Goal: Transaction & Acquisition: Purchase product/service

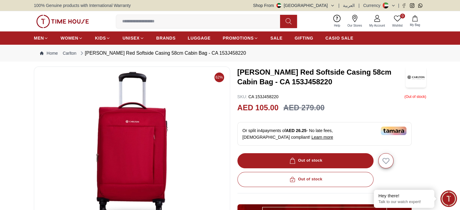
scroll to position [91, 0]
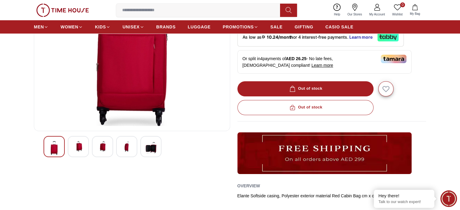
click at [80, 146] on img at bounding box center [78, 146] width 11 height 11
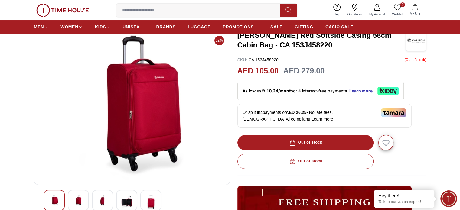
scroll to position [30, 0]
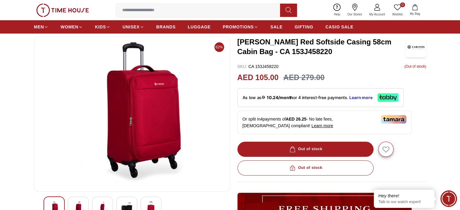
click at [147, 109] on img at bounding box center [132, 113] width 186 height 145
click at [58, 200] on div at bounding box center [54, 206] width 21 height 21
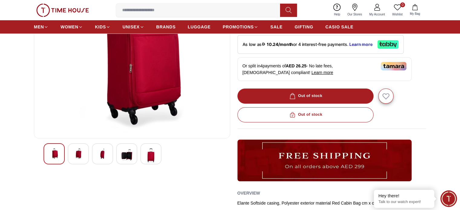
scroll to position [91, 0]
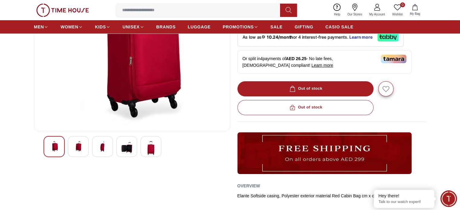
click at [54, 148] on img at bounding box center [54, 146] width 11 height 11
click at [82, 143] on img at bounding box center [78, 146] width 11 height 11
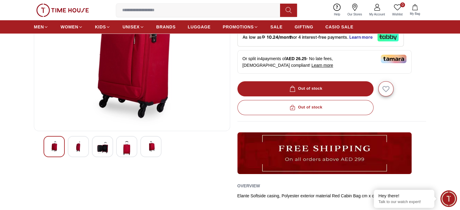
click at [126, 148] on img at bounding box center [126, 148] width 11 height 14
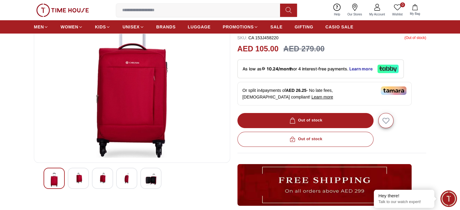
scroll to position [60, 0]
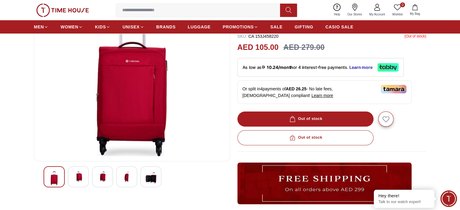
click at [106, 175] on img at bounding box center [102, 176] width 11 height 11
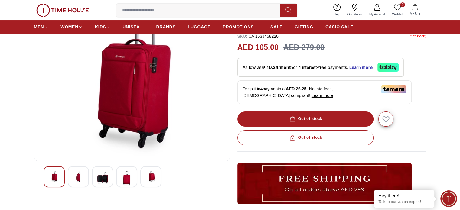
click at [106, 176] on img at bounding box center [102, 178] width 11 height 14
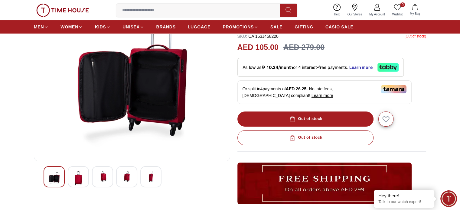
click at [78, 180] on img at bounding box center [78, 178] width 11 height 14
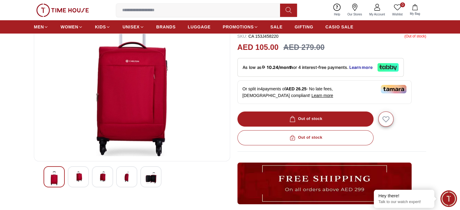
click at [79, 177] on img at bounding box center [78, 176] width 11 height 11
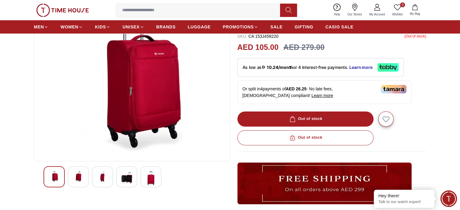
click at [100, 174] on img at bounding box center [102, 176] width 11 height 11
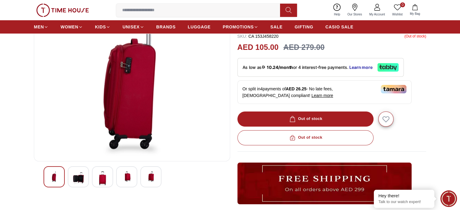
click at [103, 176] on img at bounding box center [102, 178] width 11 height 14
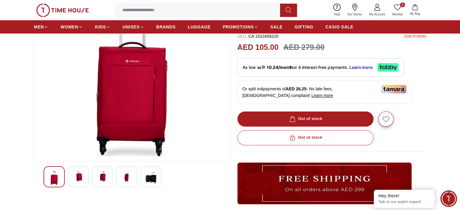
click at [125, 177] on img at bounding box center [126, 176] width 11 height 11
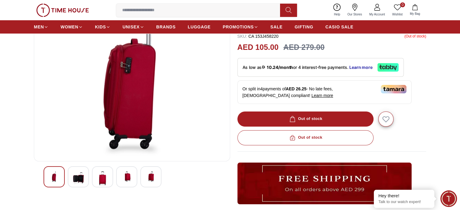
click at [151, 180] on img at bounding box center [150, 176] width 11 height 11
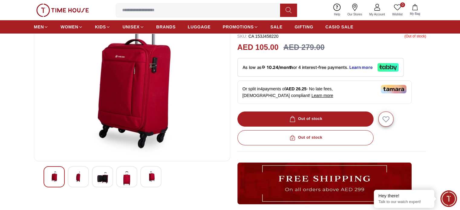
click at [127, 179] on img at bounding box center [126, 178] width 11 height 14
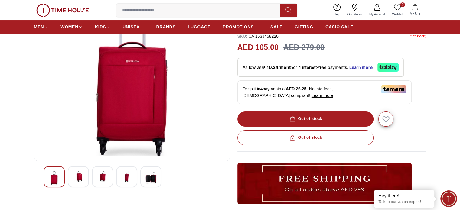
click at [100, 177] on img at bounding box center [102, 176] width 11 height 11
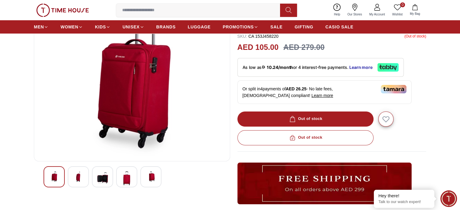
click at [77, 175] on img at bounding box center [78, 176] width 11 height 11
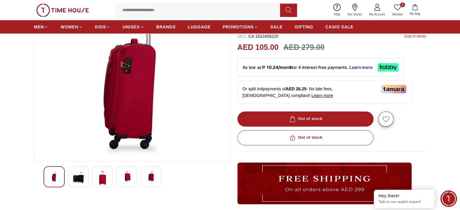
click at [56, 174] on img at bounding box center [54, 176] width 11 height 11
